Goal: Transaction & Acquisition: Subscribe to service/newsletter

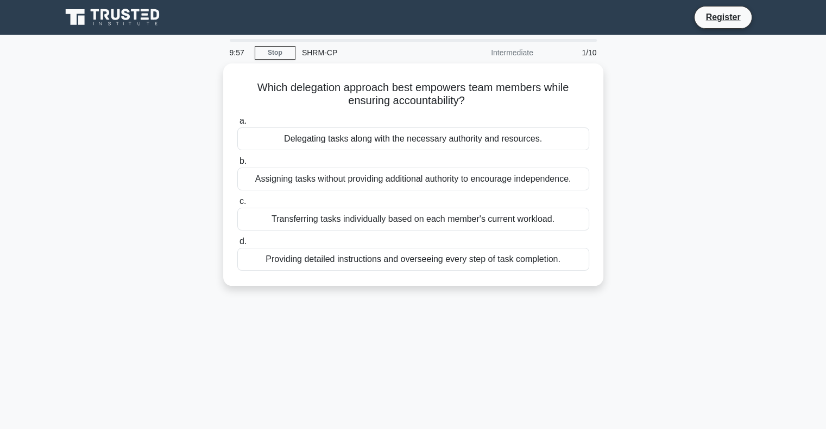
click at [121, 15] on icon at bounding box center [113, 17] width 104 height 21
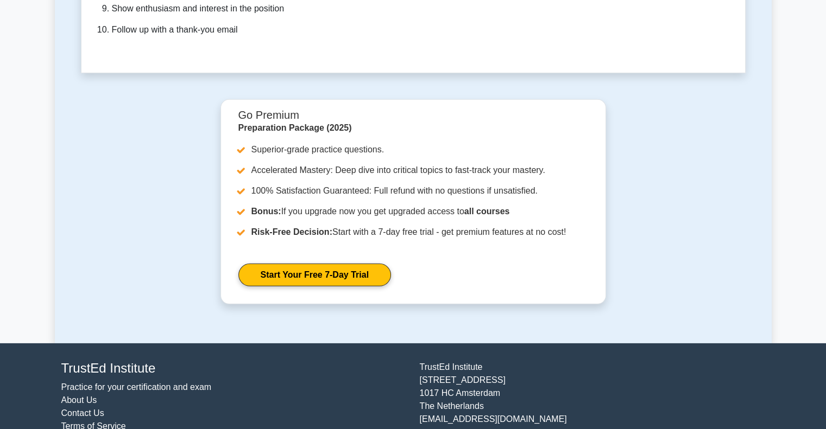
scroll to position [3274, 0]
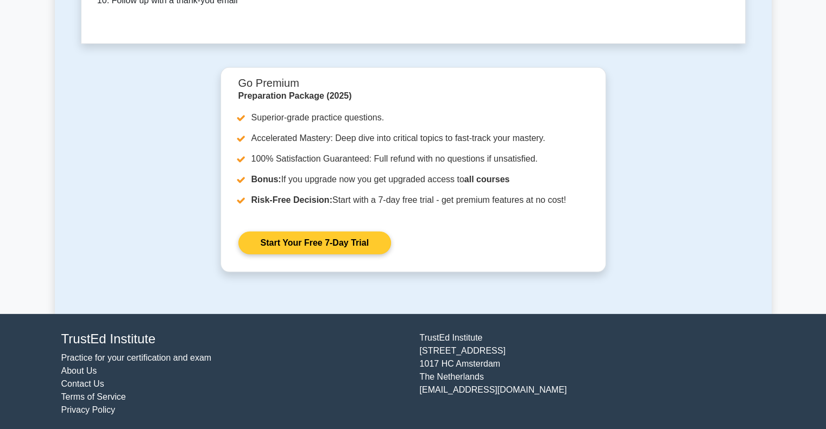
click at [313, 236] on link "Start Your Free 7-Day Trial" at bounding box center [314, 243] width 153 height 23
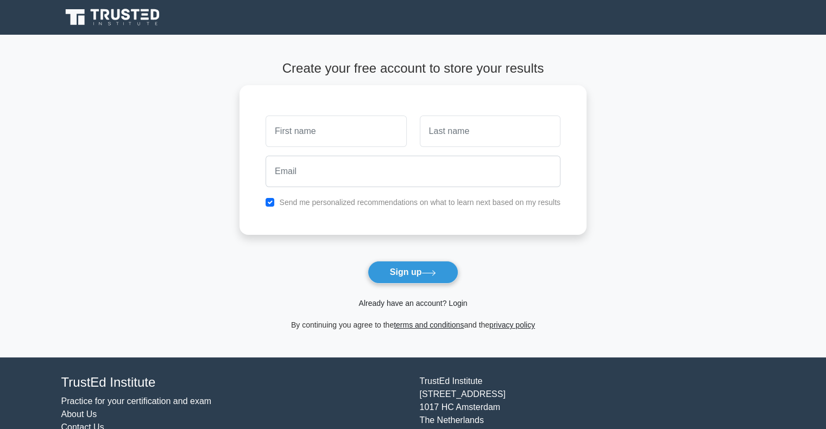
click at [420, 305] on link "Already have an account? Login" at bounding box center [412, 303] width 109 height 9
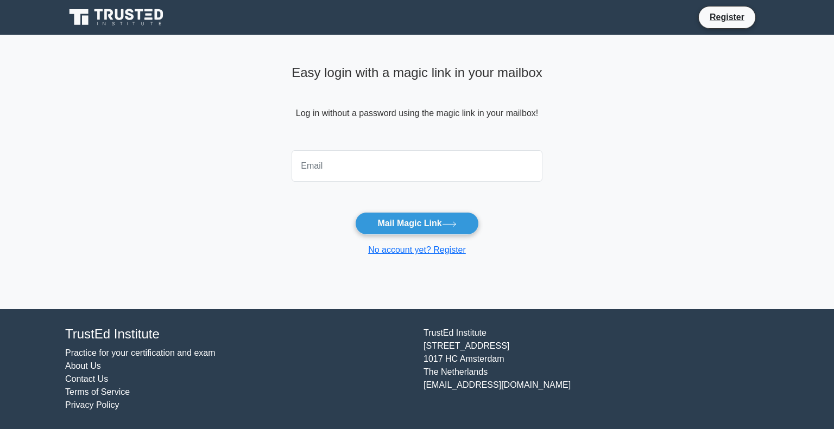
click at [428, 171] on input "email" at bounding box center [417, 165] width 251 height 31
type input "[EMAIL_ADDRESS][DOMAIN_NAME]"
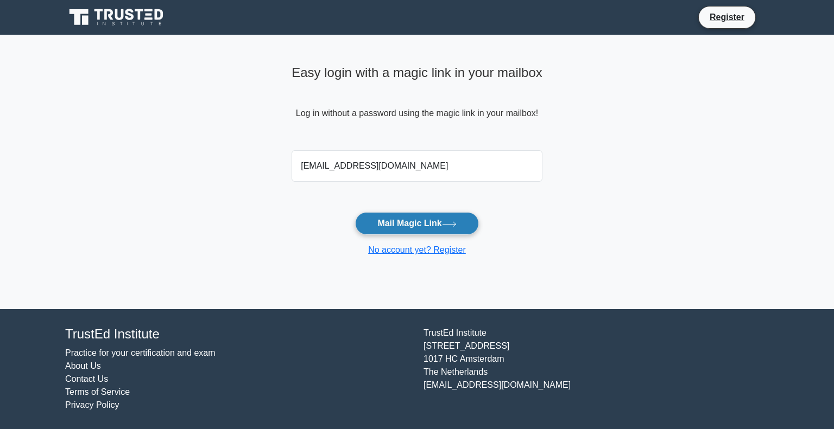
click at [392, 221] on button "Mail Magic Link" at bounding box center [416, 223] width 123 height 23
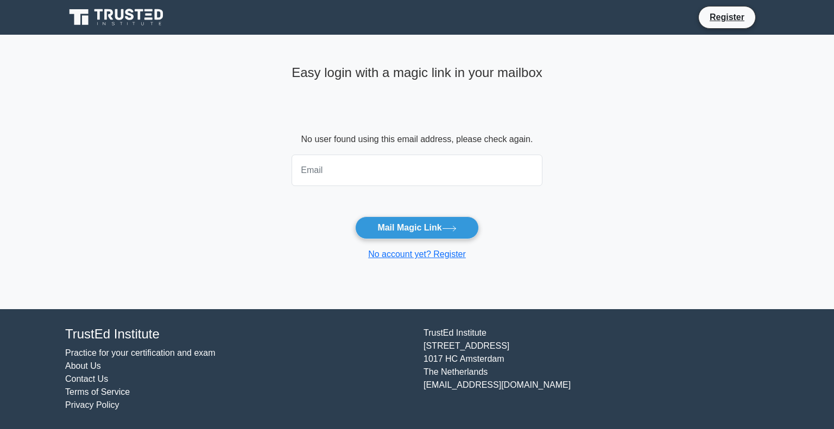
click at [362, 173] on input "email" at bounding box center [417, 170] width 251 height 31
type input "dmsakizzie13@yahoo.com"
click at [407, 230] on button "Mail Magic Link" at bounding box center [416, 228] width 123 height 23
click at [404, 174] on input "email" at bounding box center [417, 170] width 251 height 31
type input "dsakizzie@navjaopride.com"
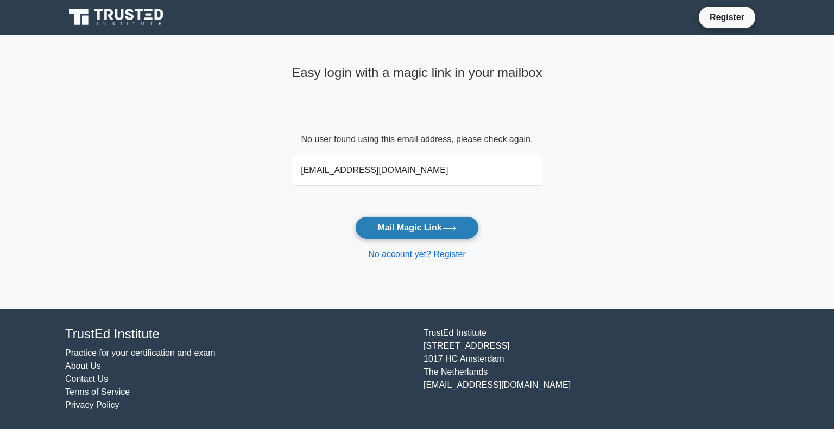
click at [400, 230] on button "Mail Magic Link" at bounding box center [416, 228] width 123 height 23
